Goal: Ask a question

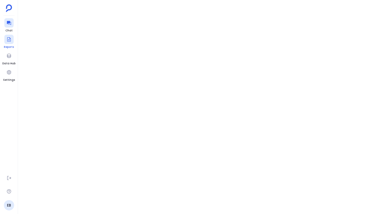
click at [8, 42] on div at bounding box center [8, 39] width 9 height 9
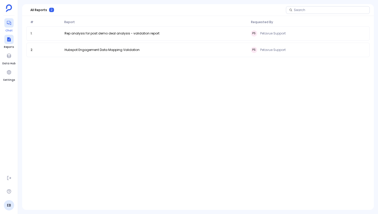
click at [7, 24] on icon at bounding box center [8, 22] width 5 height 5
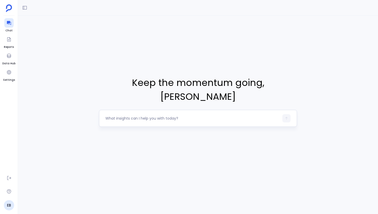
click at [180, 116] on textarea at bounding box center [193, 118] width 174 height 5
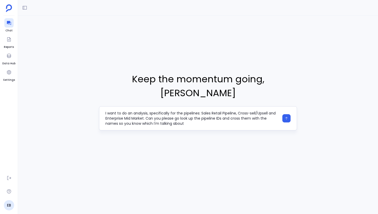
type textarea "I want to do an analysis, specifically for the pipelines: Sales Retail Pipeline…"
